Goal: Navigation & Orientation: Find specific page/section

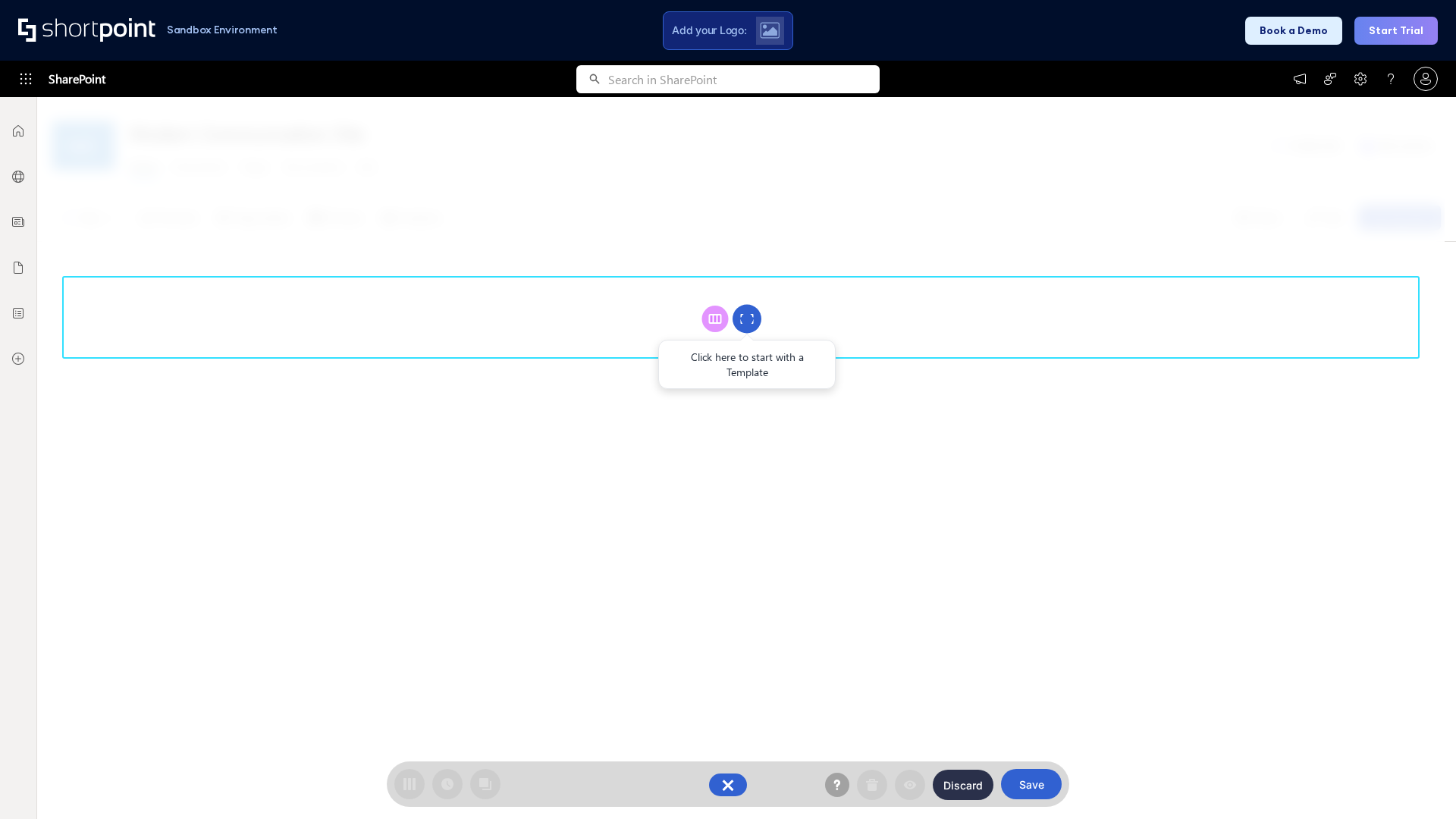
click at [747, 318] on circle at bounding box center [747, 319] width 29 height 29
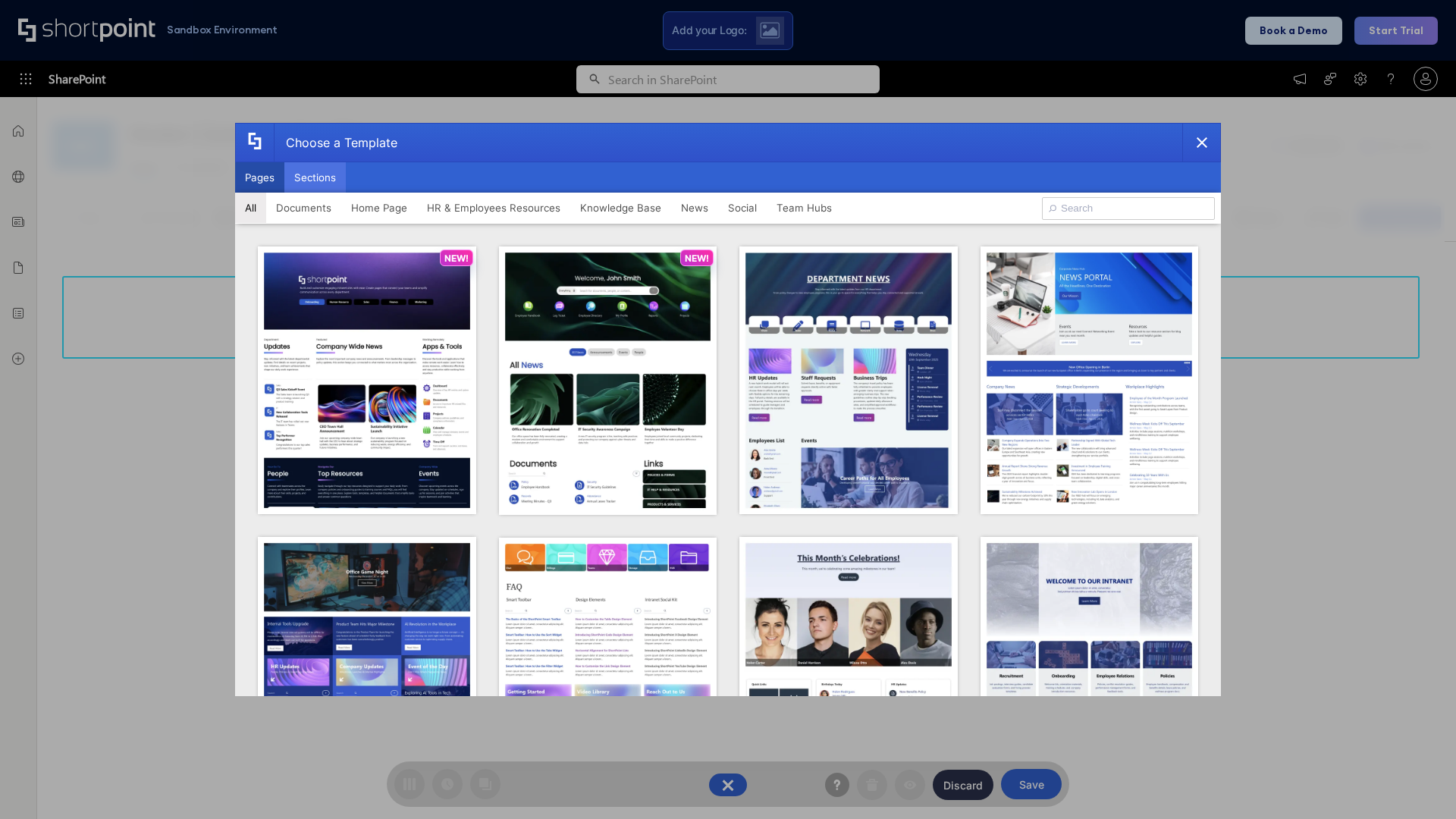
click at [315, 177] on button "Sections" at bounding box center [315, 177] width 62 height 30
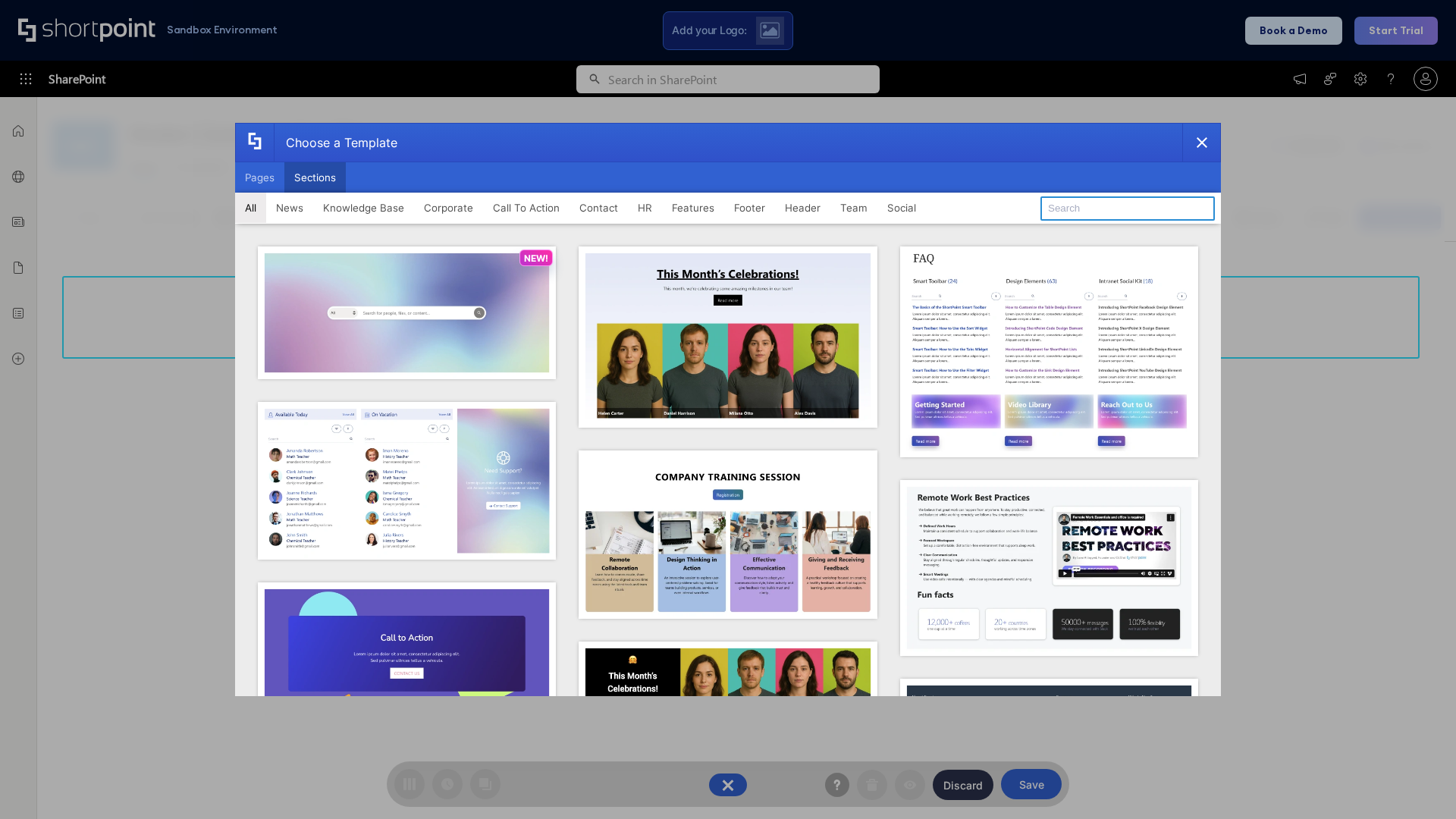
type input "Contact Cta"
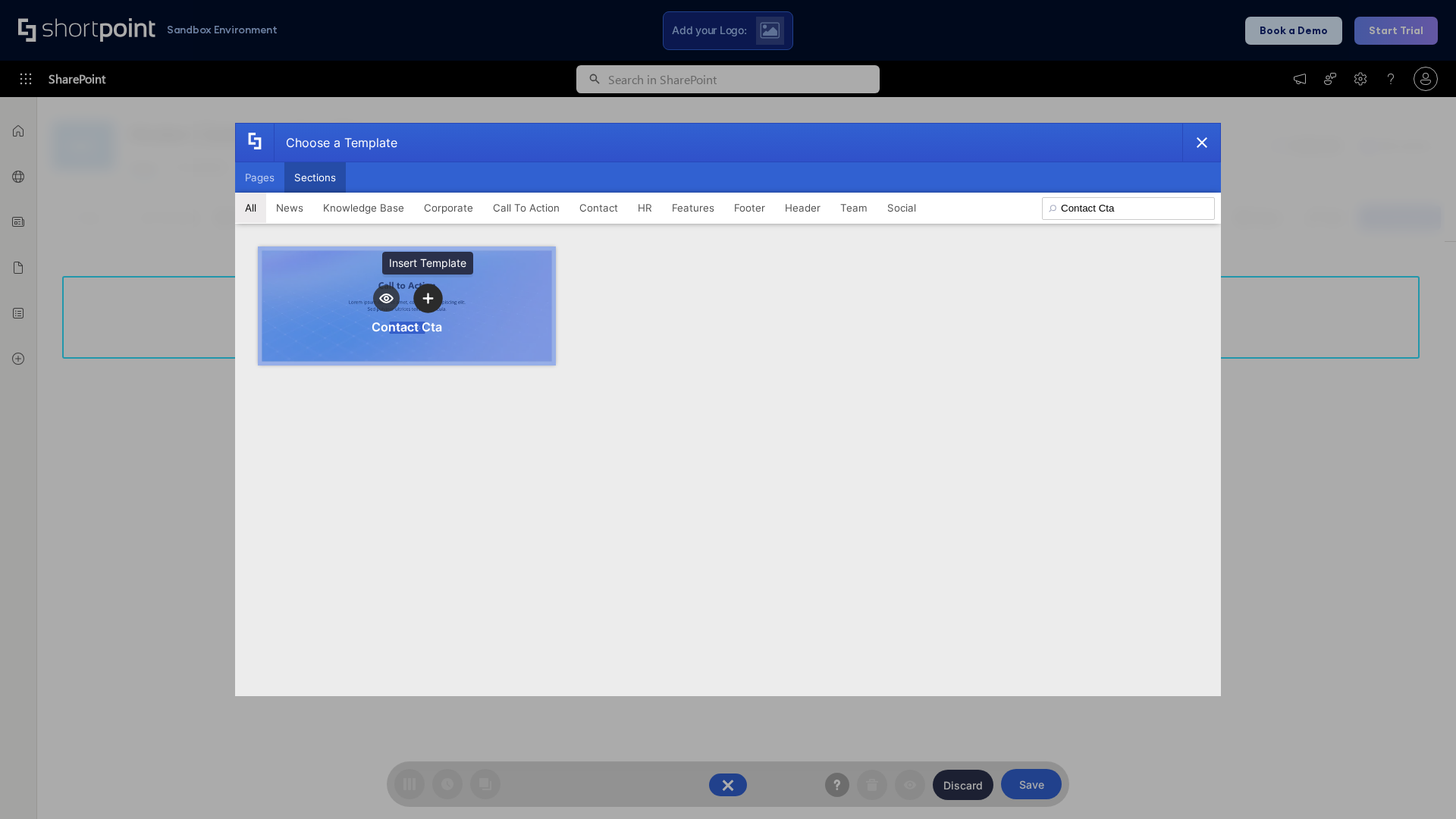
click at [428, 297] on icon "template selector" at bounding box center [428, 298] width 11 height 11
